Goal: Information Seeking & Learning: Learn about a topic

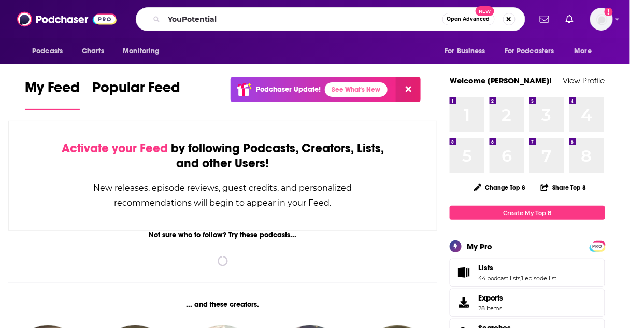
type input "YouPotential"
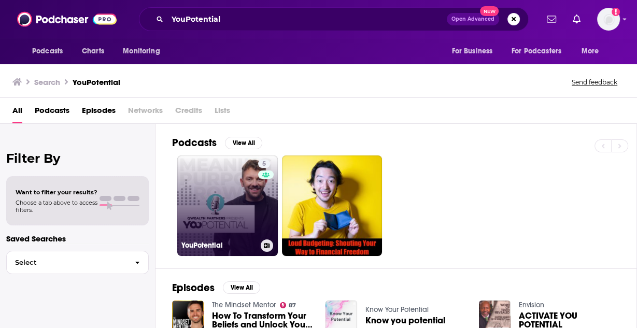
click at [231, 232] on link "5 YouPotential" at bounding box center [227, 205] width 101 height 101
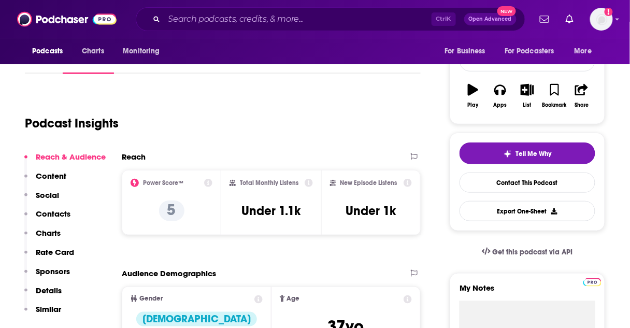
scroll to position [149, 0]
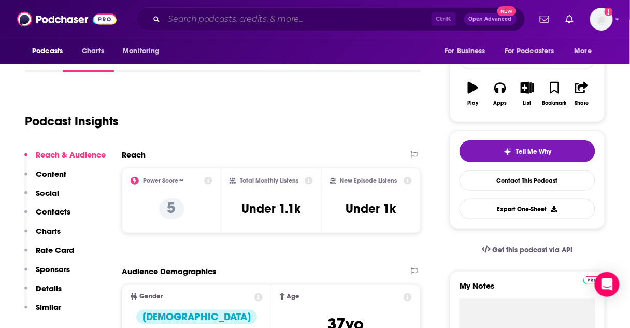
click at [216, 21] on input "Search podcasts, credits, & more..." at bounding box center [297, 19] width 267 height 17
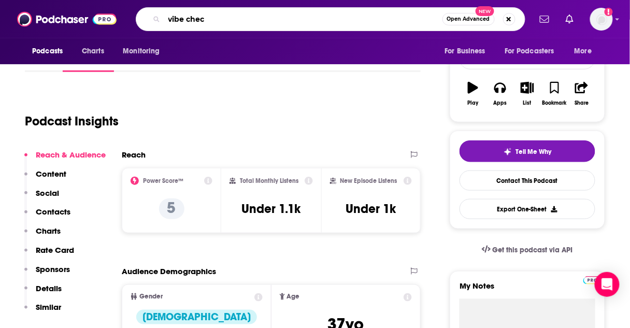
type input "vibe check"
